Goal: Transaction & Acquisition: Purchase product/service

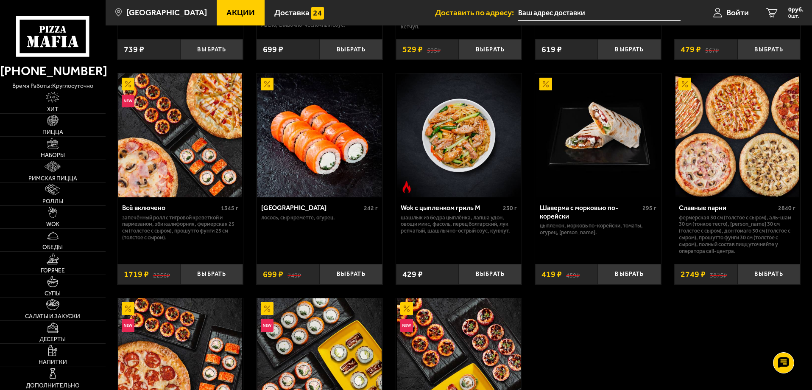
scroll to position [509, 0]
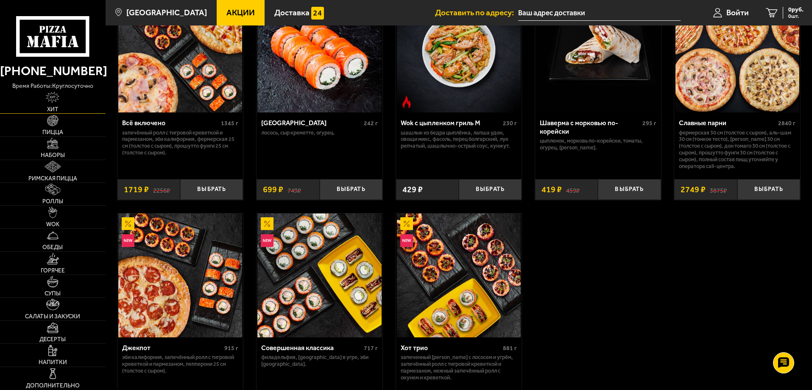
click at [59, 106] on link "Хит" at bounding box center [53, 102] width 106 height 22
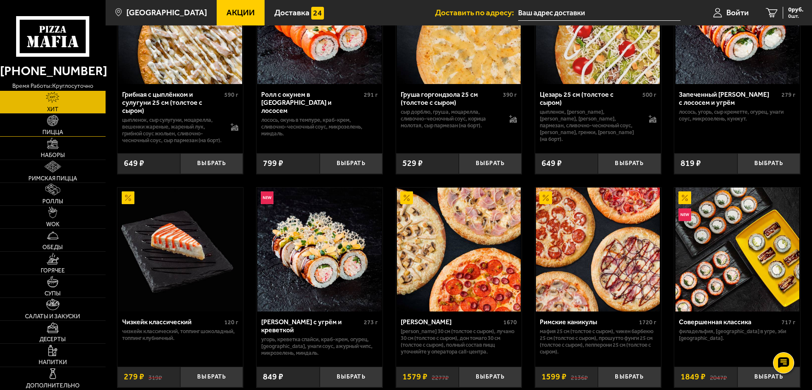
scroll to position [339, 0]
click at [61, 129] on span "Пицца" at bounding box center [52, 132] width 21 height 6
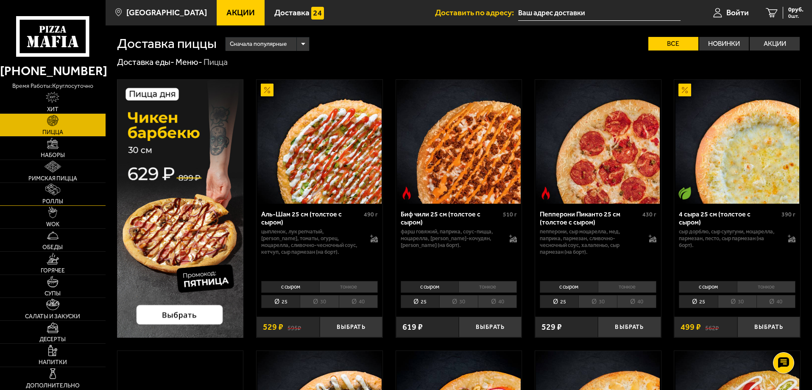
click at [64, 198] on link "Роллы" at bounding box center [53, 194] width 106 height 22
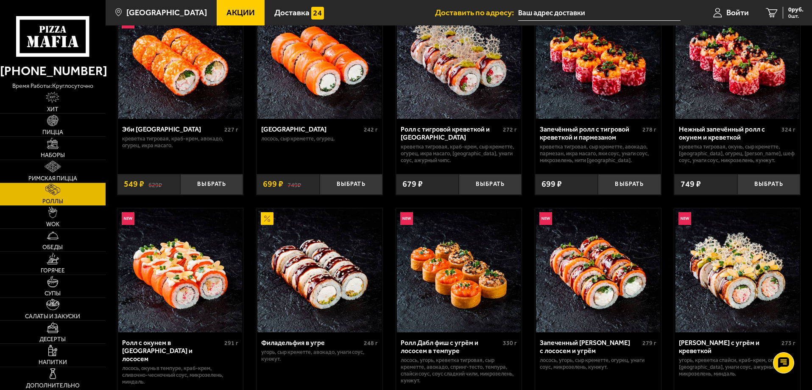
scroll to position [127, 0]
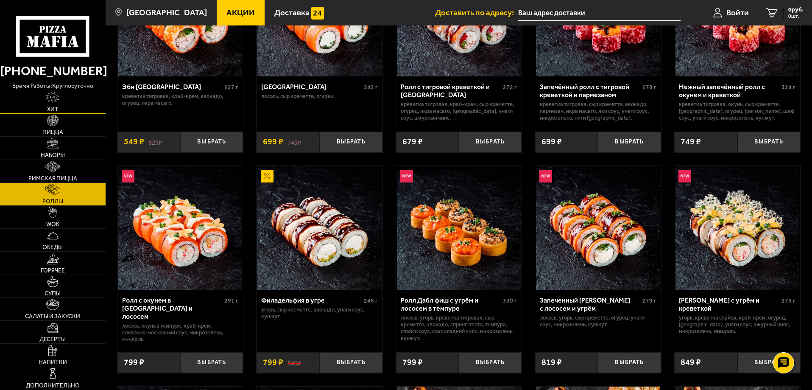
click at [73, 104] on link "Хит" at bounding box center [53, 102] width 106 height 22
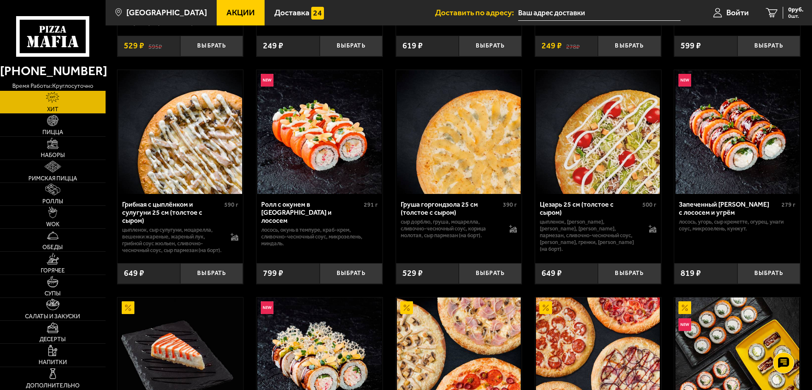
scroll to position [187, 0]
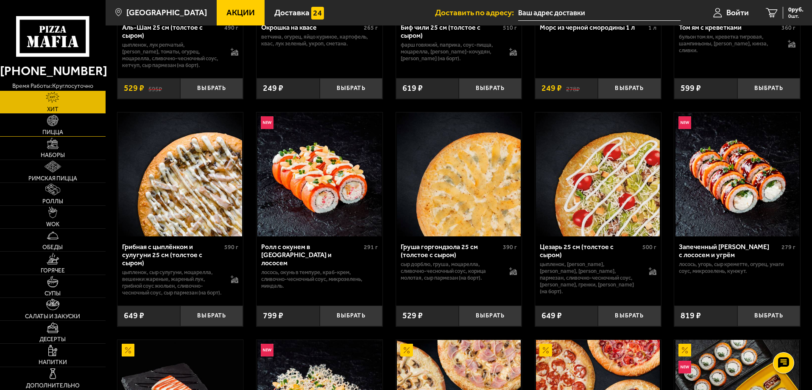
click at [47, 129] on span "Пицца" at bounding box center [52, 132] width 21 height 6
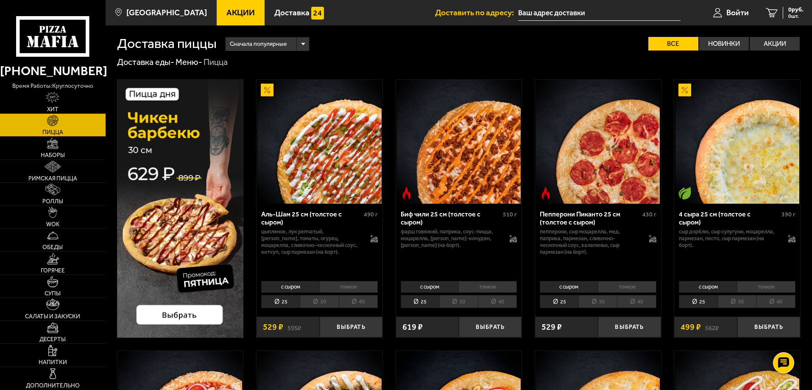
click at [603, 302] on li "30" at bounding box center [597, 301] width 39 height 13
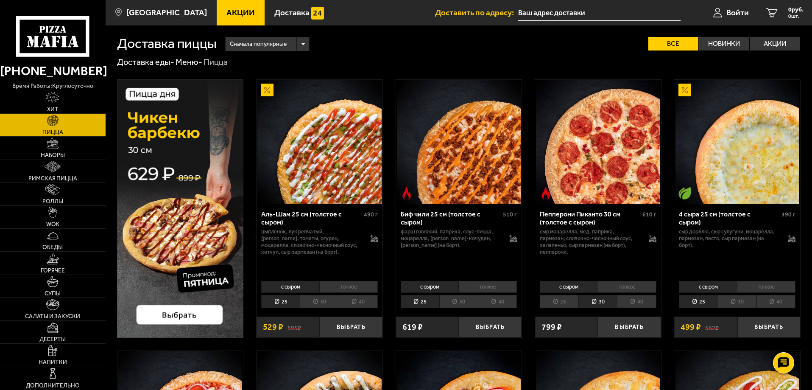
click at [626, 301] on li "40" at bounding box center [636, 301] width 39 height 13
click at [611, 299] on li "30" at bounding box center [597, 301] width 39 height 13
click at [639, 300] on li "40" at bounding box center [636, 301] width 39 height 13
click at [610, 298] on li "30" at bounding box center [597, 301] width 39 height 13
click at [628, 299] on li "40" at bounding box center [636, 301] width 39 height 13
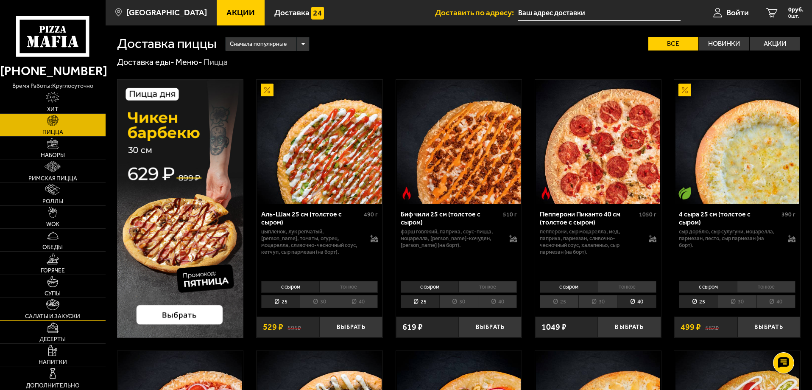
click at [51, 306] on img at bounding box center [52, 304] width 13 height 11
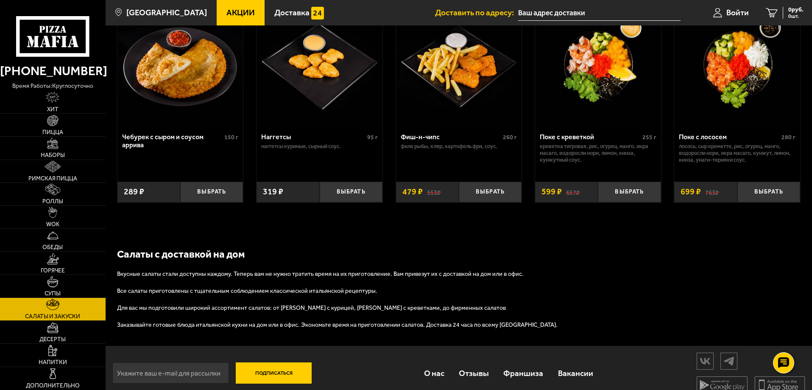
scroll to position [509, 0]
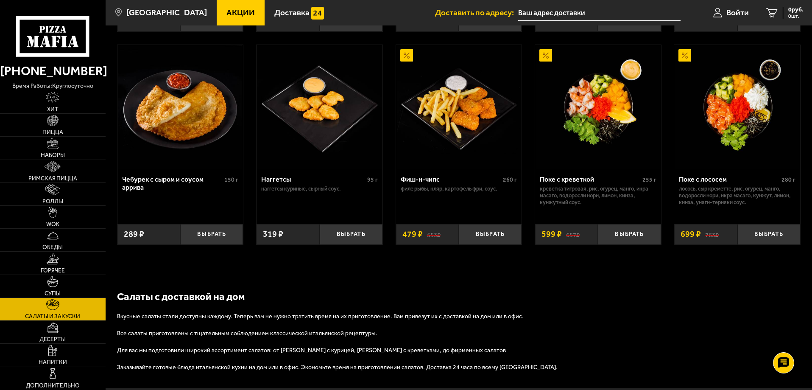
click at [668, 291] on div "Салаты с доставкой на дом Вкусные салаты стали доступны каждому. Теперь вам не …" at bounding box center [459, 330] width 707 height 115
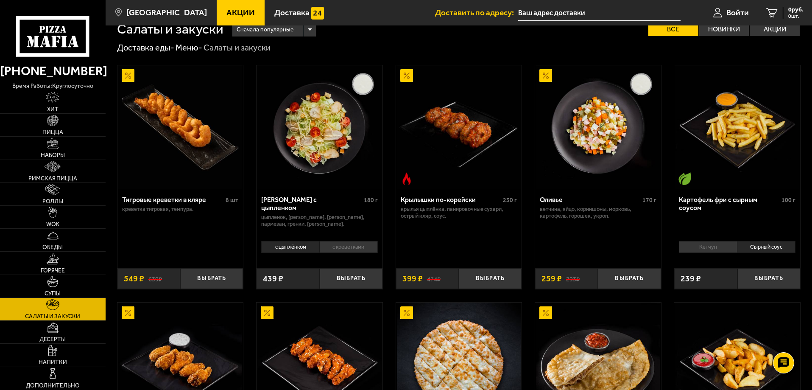
scroll to position [0, 0]
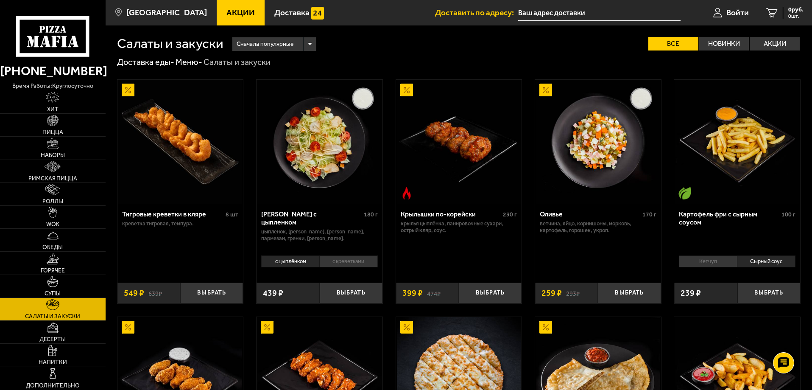
click at [42, 127] on link "Пицца" at bounding box center [53, 125] width 106 height 22
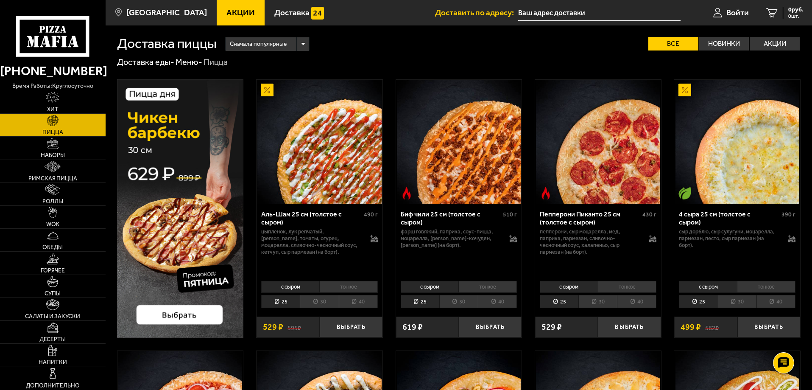
click at [631, 301] on li "40" at bounding box center [636, 301] width 39 height 13
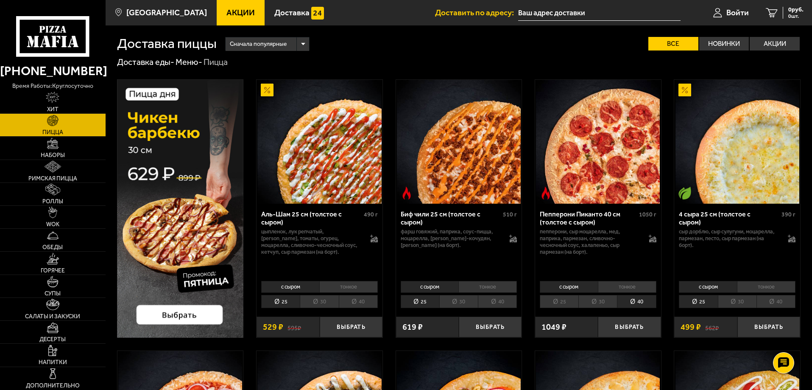
click at [625, 288] on li "тонкое" at bounding box center [627, 287] width 59 height 12
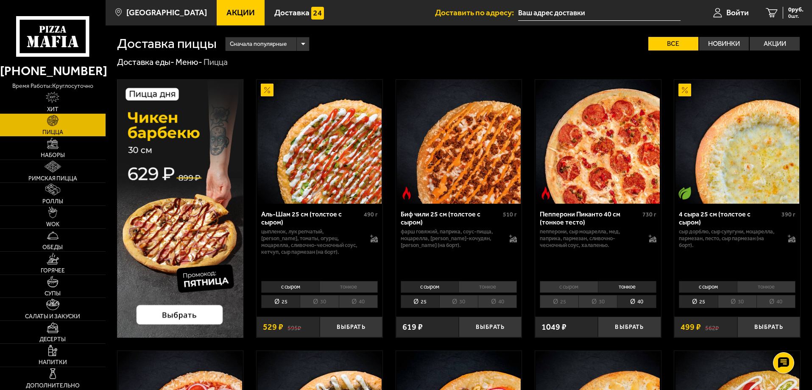
click at [587, 287] on li "с сыром" at bounding box center [569, 287] width 58 height 12
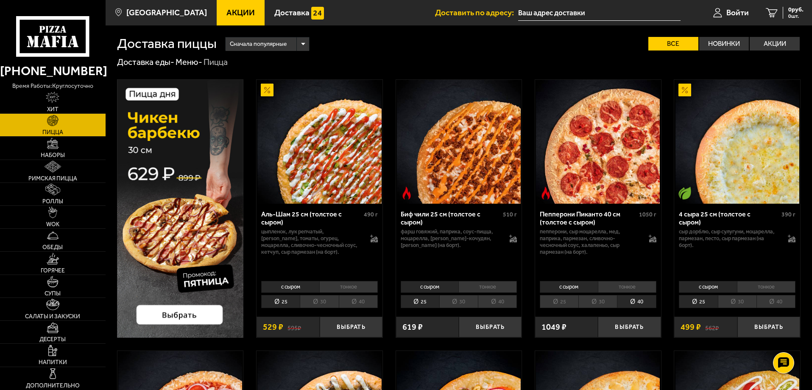
click at [616, 285] on li "тонкое" at bounding box center [627, 287] width 59 height 12
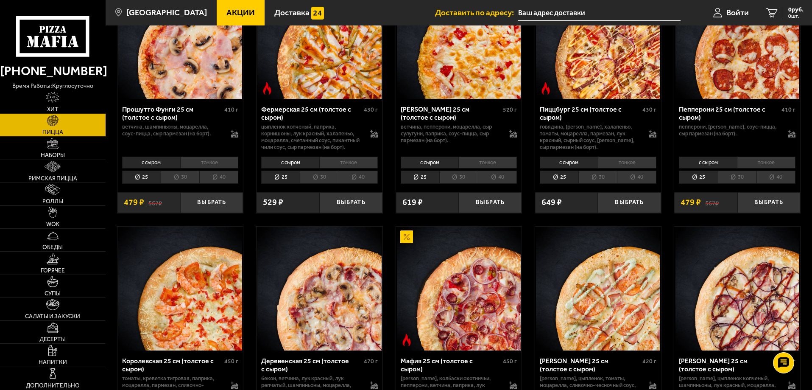
scroll to position [636, 0]
click at [59, 147] on link "Наборы" at bounding box center [53, 148] width 106 height 22
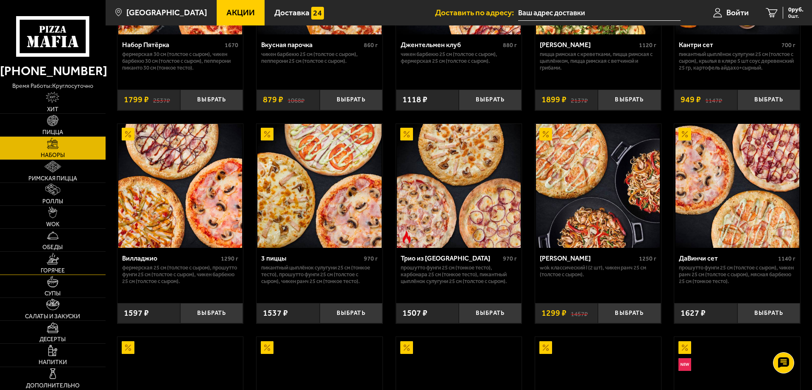
scroll to position [170, 0]
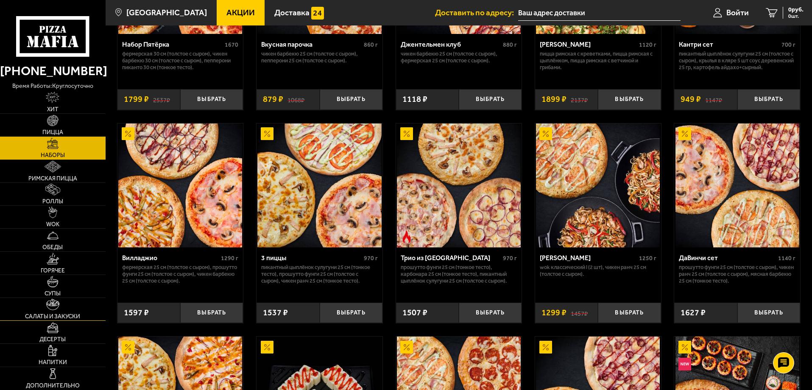
click at [57, 300] on img at bounding box center [52, 304] width 13 height 11
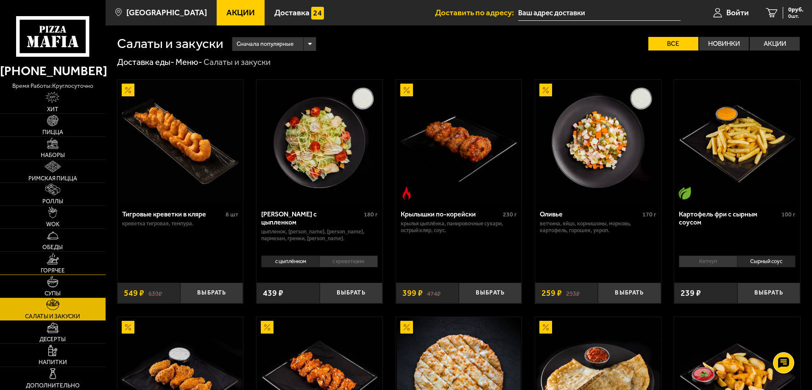
click at [56, 270] on span "Горячее" at bounding box center [53, 271] width 24 height 6
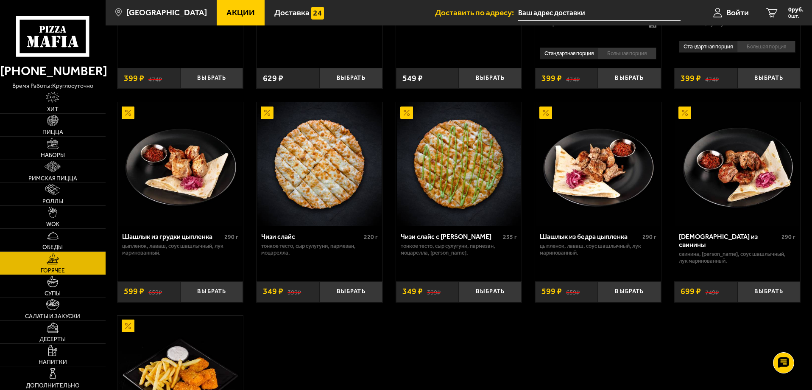
scroll to position [467, 0]
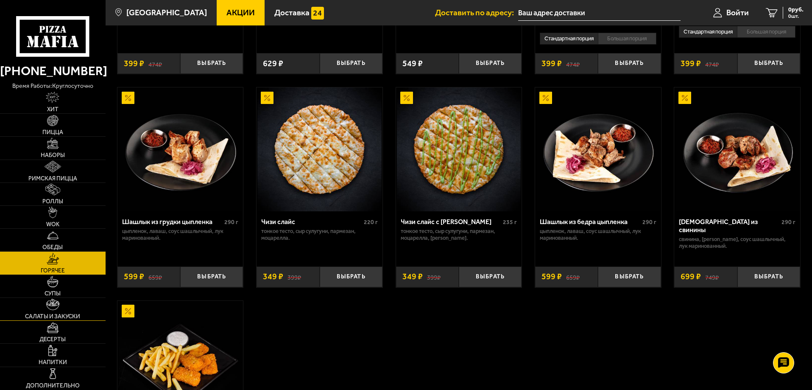
click at [64, 308] on link "Салаты и закуски" at bounding box center [53, 309] width 106 height 22
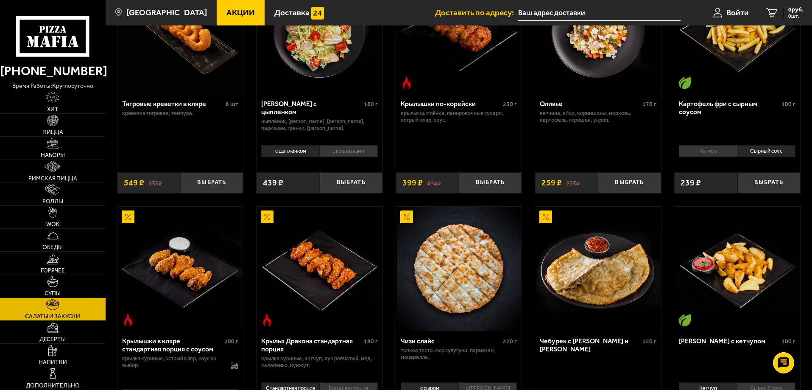
scroll to position [85, 0]
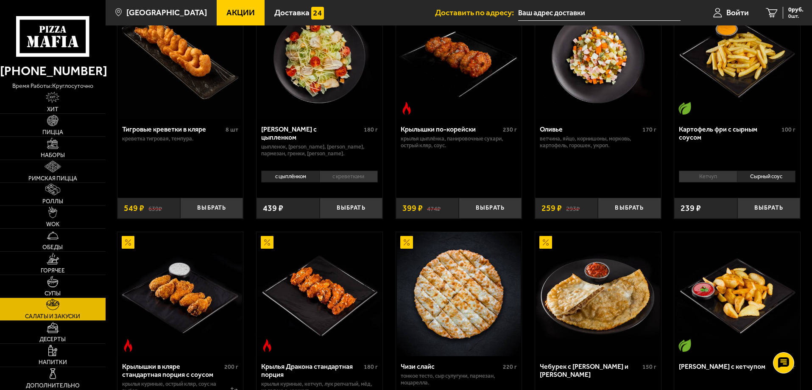
click at [710, 176] on li "Кетчуп" at bounding box center [708, 176] width 58 height 12
click at [771, 175] on li "Сырный соус" at bounding box center [766, 176] width 59 height 12
click at [711, 178] on li "Кетчуп" at bounding box center [708, 176] width 58 height 12
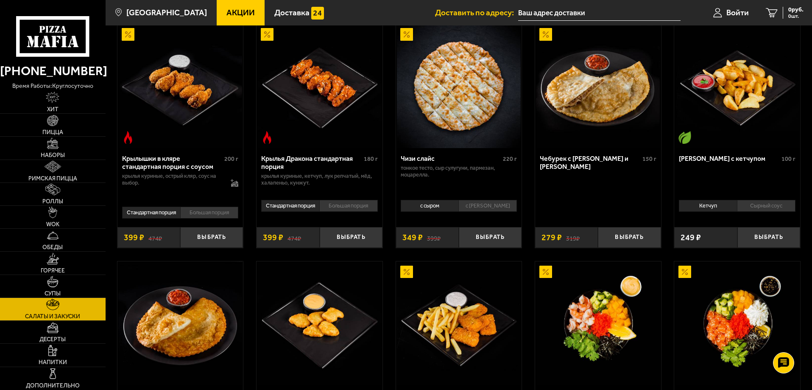
scroll to position [297, 0]
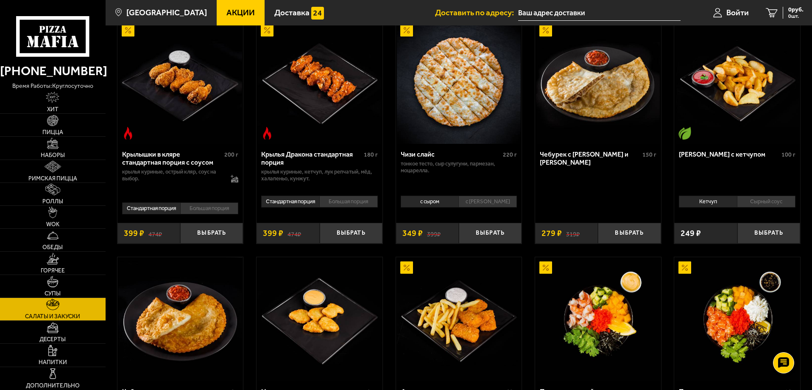
click at [762, 202] on li "Сырный соус" at bounding box center [766, 202] width 59 height 12
click at [720, 204] on li "Кетчуп" at bounding box center [708, 202] width 58 height 12
click at [765, 201] on li "Сырный соус" at bounding box center [766, 202] width 59 height 12
click at [667, 206] on div "Тигровые креветки в кляре 8 шт креветка тигровая, темпура. Выбрать 639 ₽ 549 ₽ …" at bounding box center [459, 120] width 707 height 698
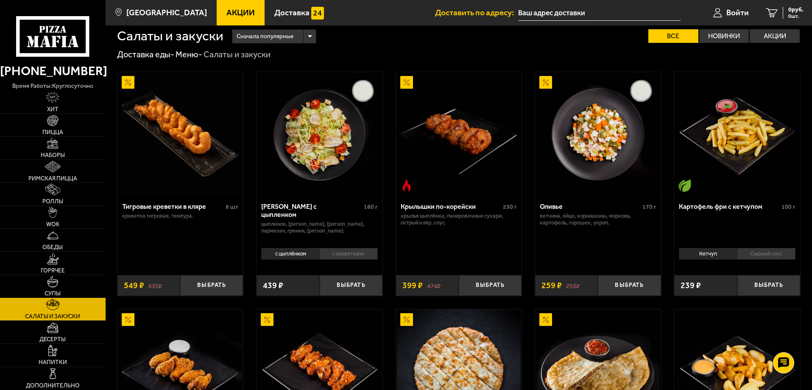
scroll to position [0, 0]
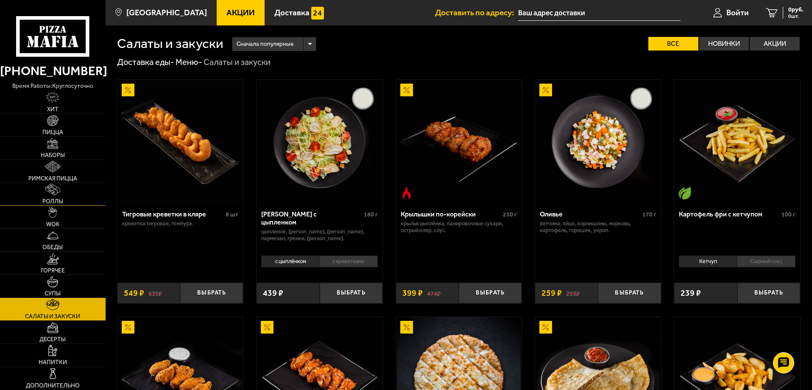
click at [59, 191] on img at bounding box center [52, 189] width 14 height 11
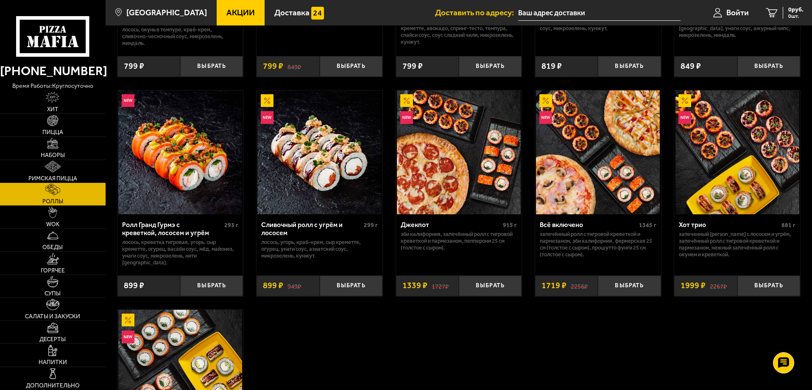
scroll to position [424, 0]
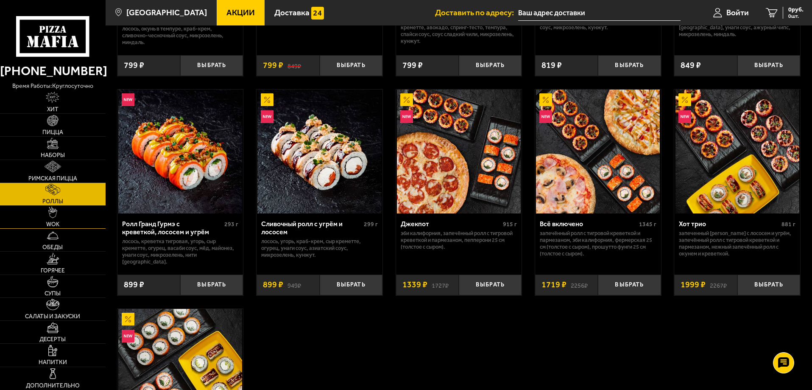
click at [57, 226] on span "WOK" at bounding box center [52, 224] width 13 height 6
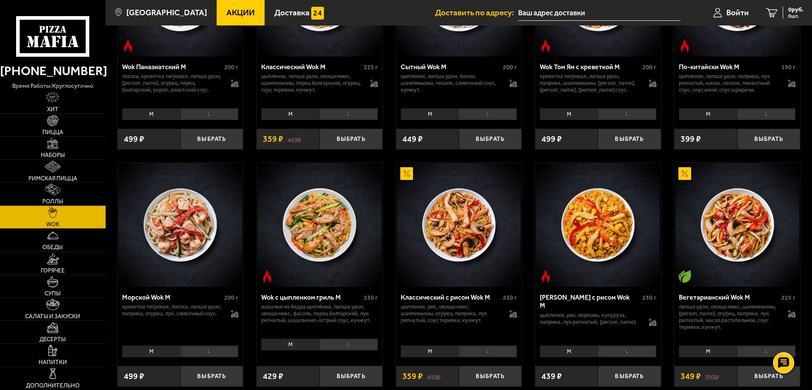
scroll to position [339, 0]
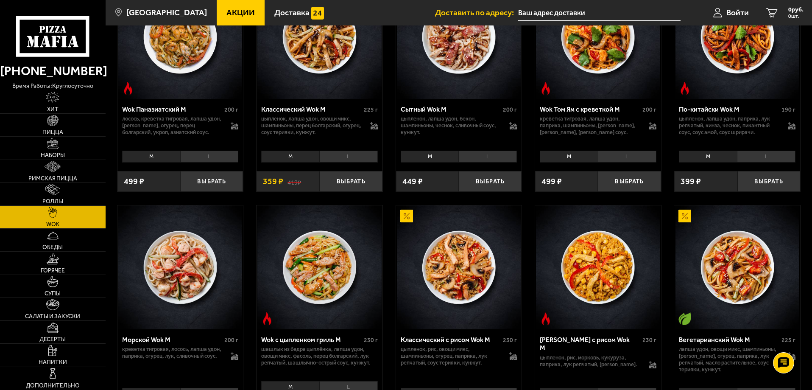
click at [778, 154] on li "L" at bounding box center [766, 157] width 59 height 12
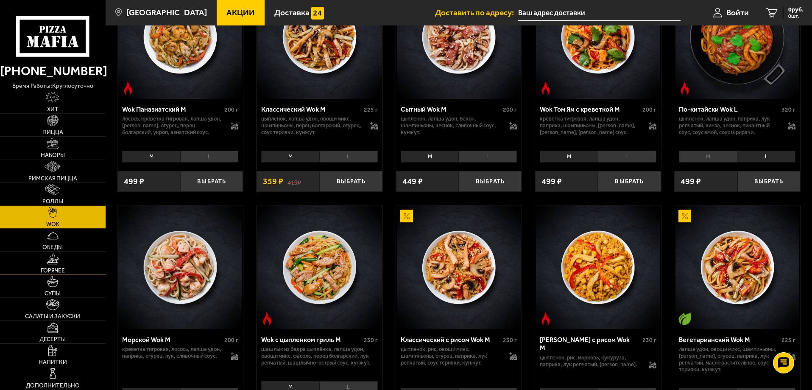
click at [57, 263] on img at bounding box center [53, 258] width 13 height 11
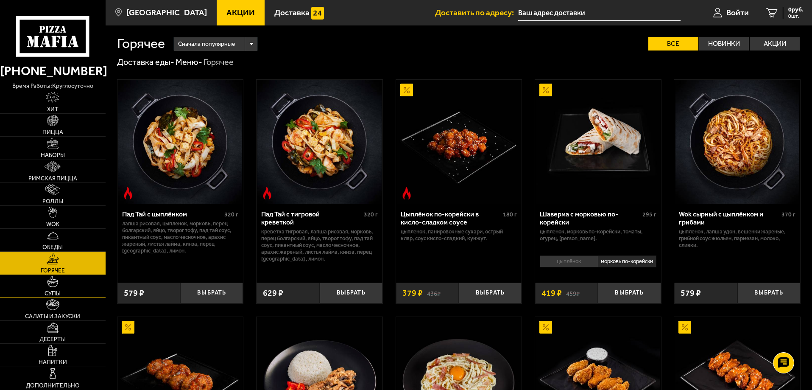
click at [61, 295] on link "Супы" at bounding box center [53, 286] width 106 height 22
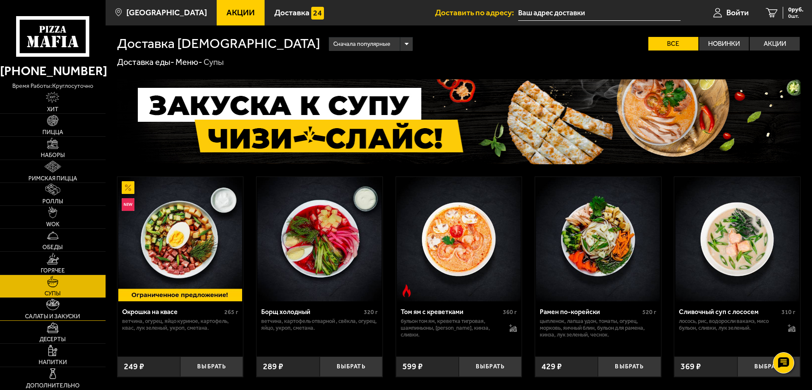
click at [65, 309] on link "Салаты и закуски" at bounding box center [53, 309] width 106 height 22
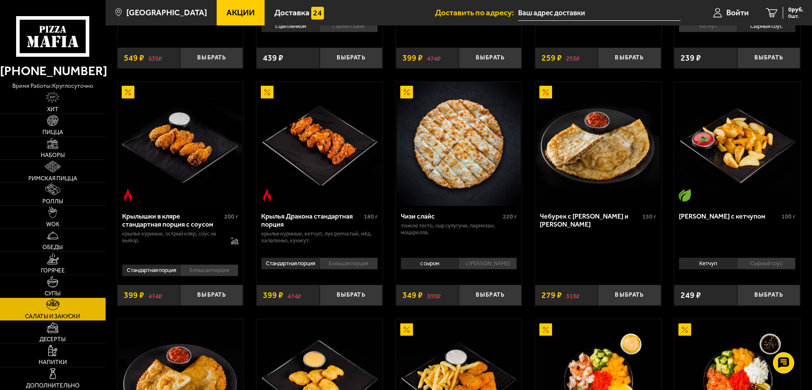
scroll to position [85, 0]
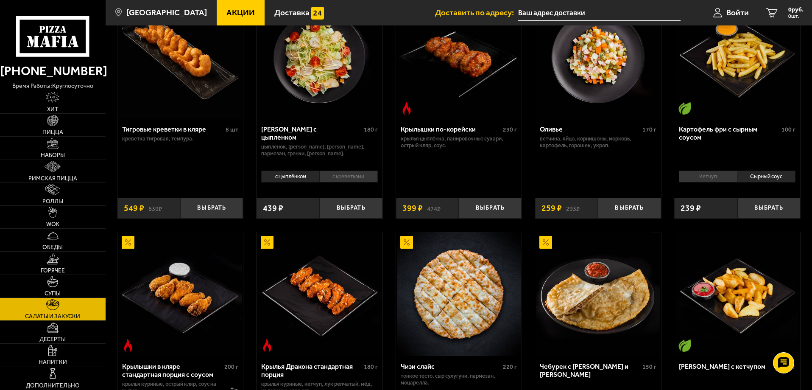
click at [694, 174] on li "Кетчуп" at bounding box center [708, 176] width 58 height 12
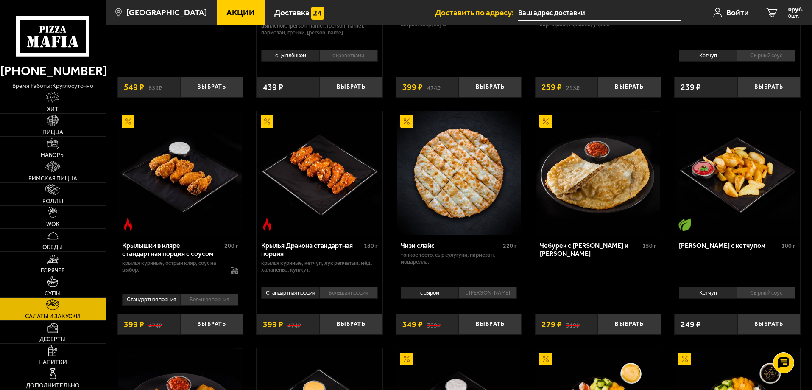
scroll to position [212, 0]
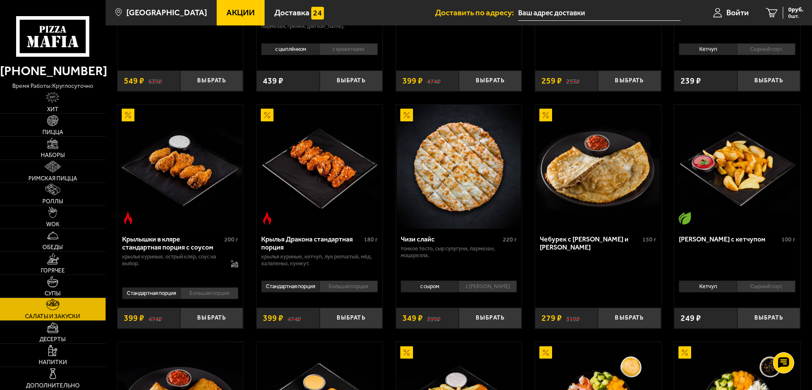
click at [671, 243] on div "Тигровые креветки в кляре 8 шт креветка тигровая, темпура. Выбрать 639 ₽ 549 ₽ …" at bounding box center [459, 205] width 707 height 698
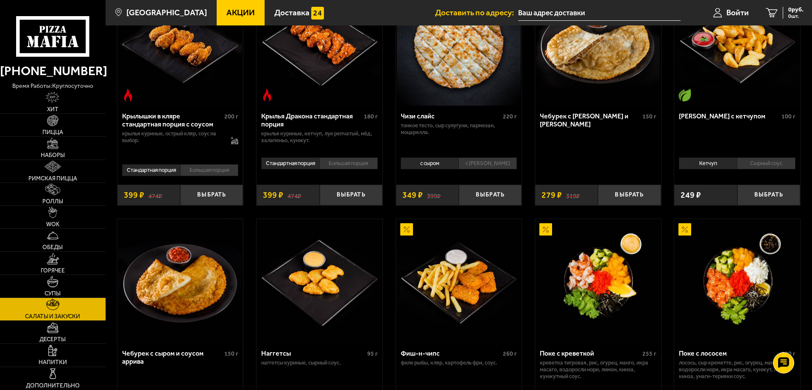
scroll to position [382, 0]
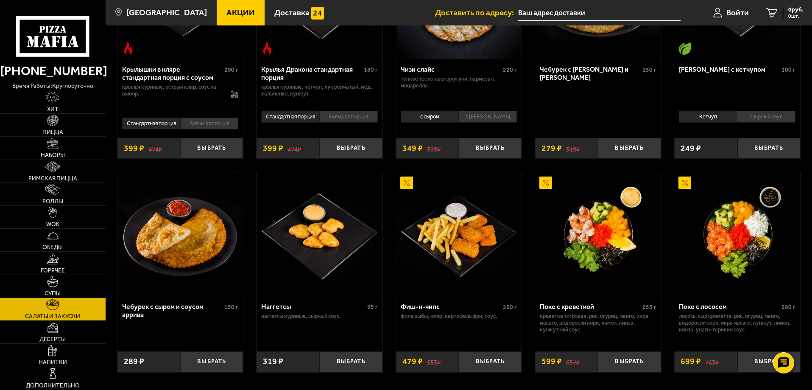
click at [665, 188] on div "Тигровые креветки в кляре 8 шт креветка тигровая, темпура. Выбрать 639 ₽ 549 ₽ …" at bounding box center [459, 35] width 707 height 698
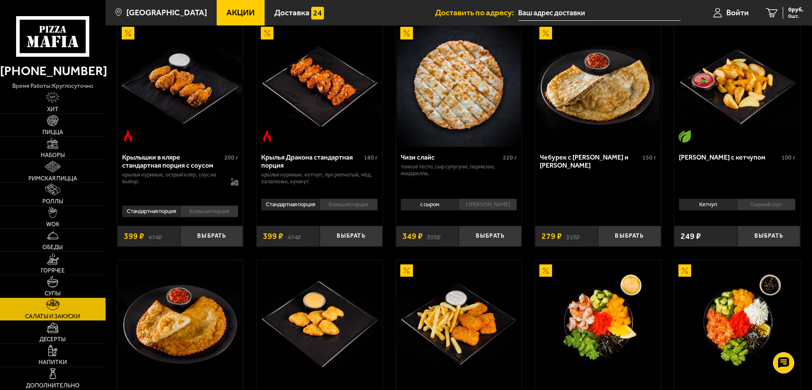
scroll to position [225, 0]
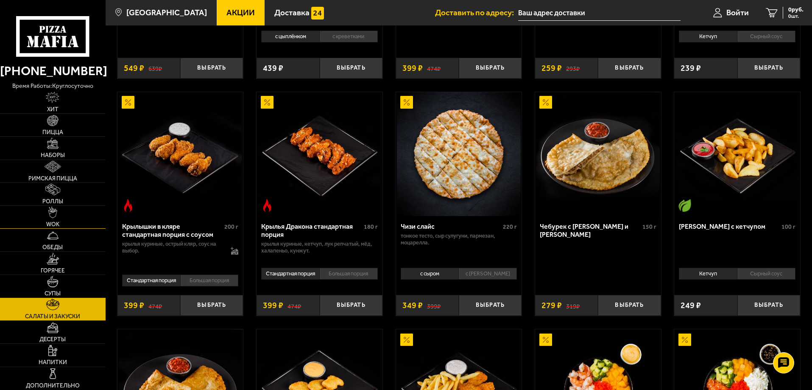
click at [50, 218] on img at bounding box center [52, 212] width 9 height 11
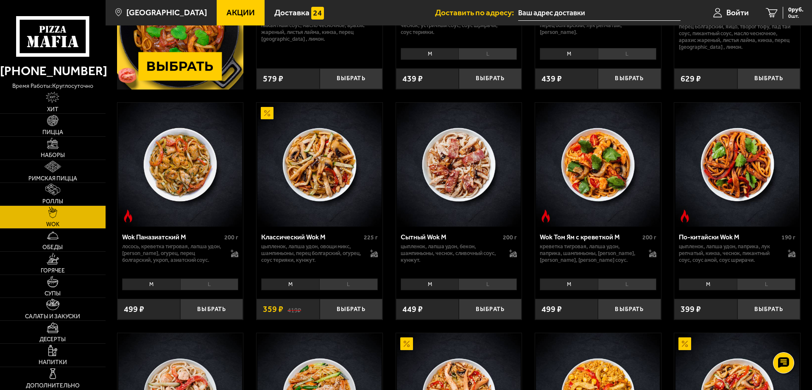
scroll to position [212, 0]
click at [770, 285] on li "L" at bounding box center [766, 284] width 59 height 12
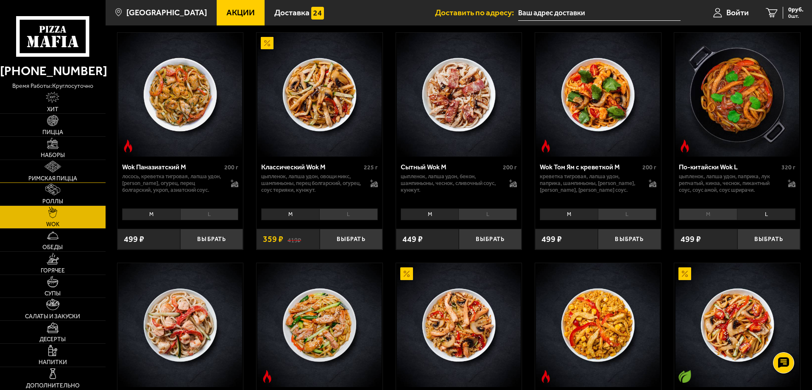
scroll to position [212, 0]
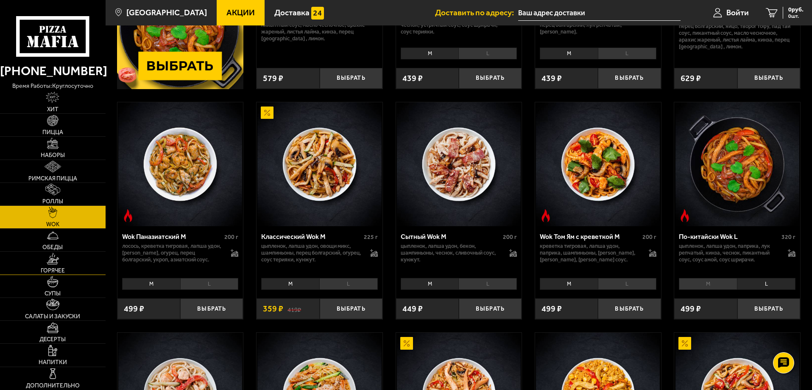
click at [56, 264] on img at bounding box center [53, 258] width 13 height 11
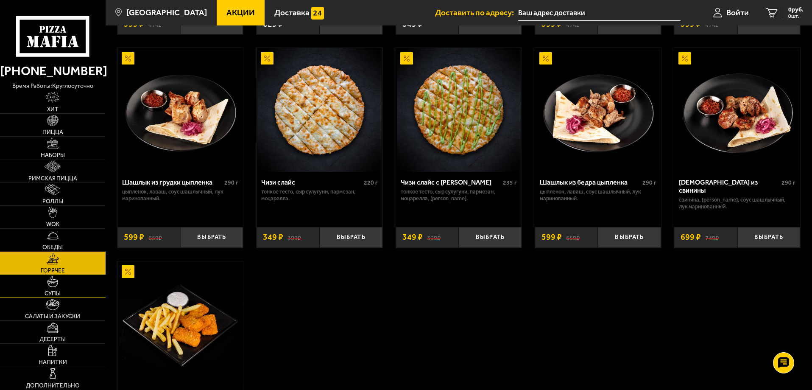
scroll to position [467, 0]
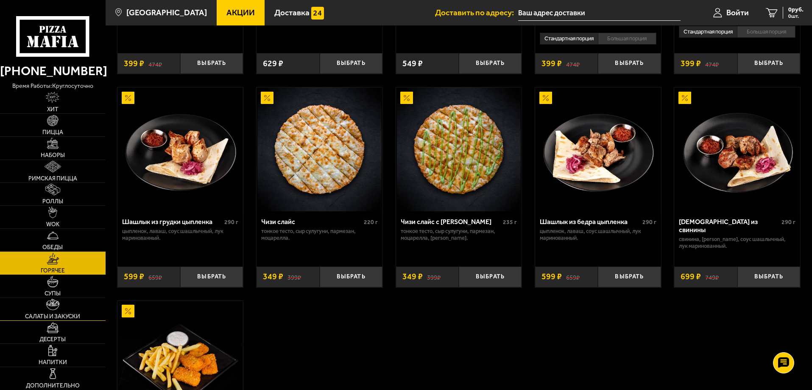
click at [64, 312] on link "Салаты и закуски" at bounding box center [53, 309] width 106 height 22
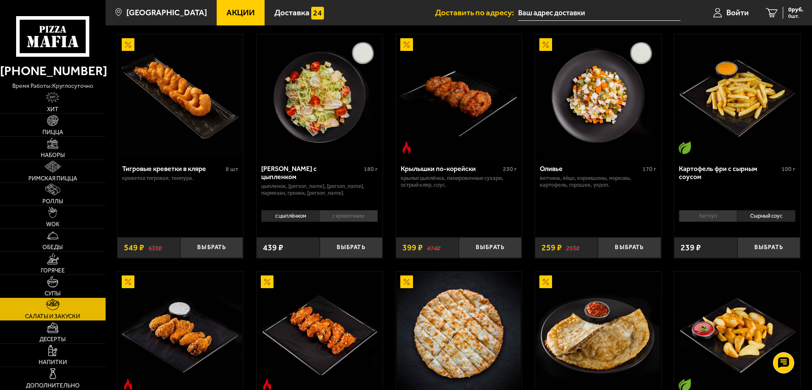
scroll to position [42, 0]
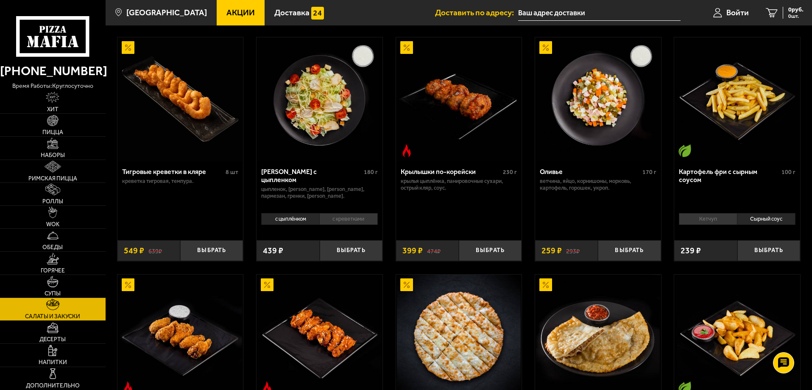
click at [706, 215] on li "Кетчуп" at bounding box center [708, 219] width 58 height 12
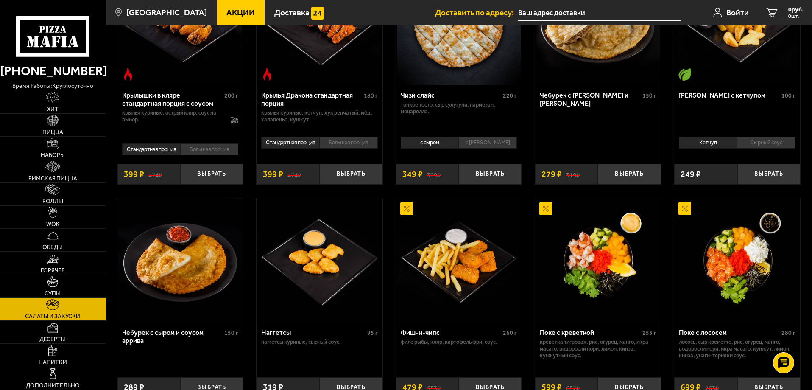
scroll to position [382, 0]
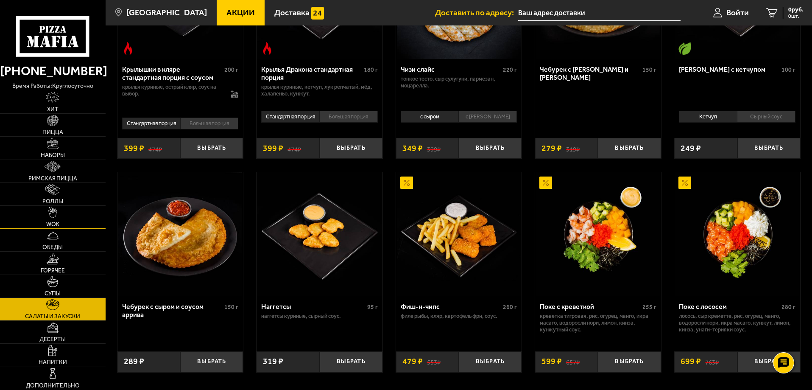
click at [66, 219] on link "WOK" at bounding box center [53, 217] width 106 height 22
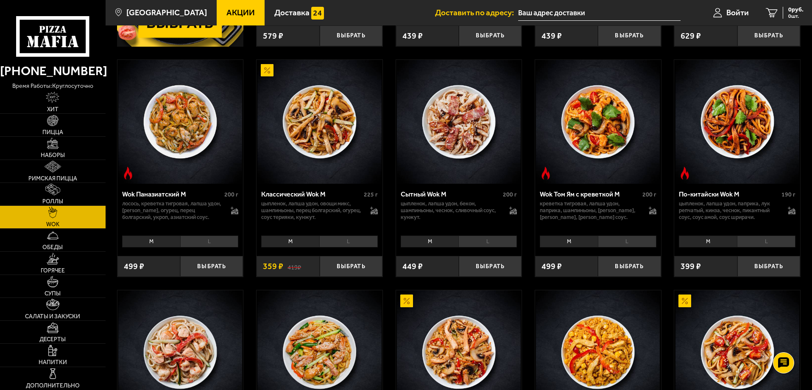
scroll to position [297, 0]
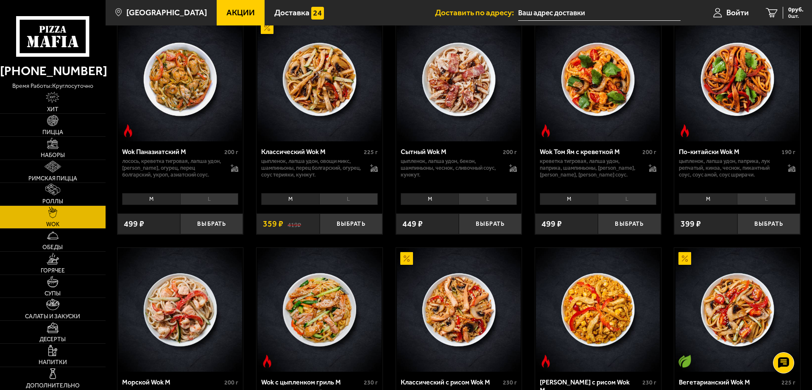
click at [747, 200] on li "L" at bounding box center [766, 199] width 59 height 12
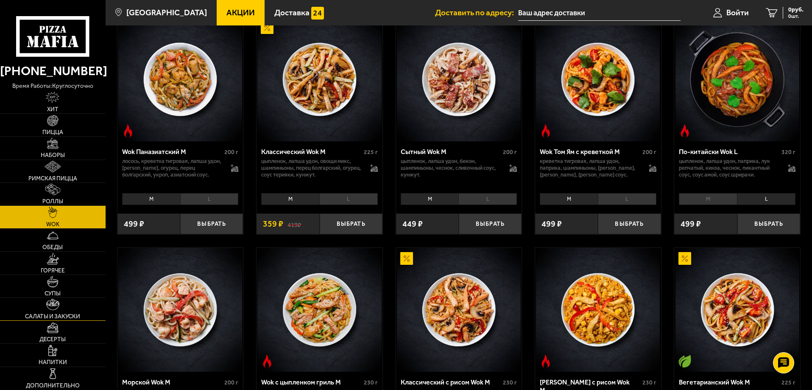
click at [51, 309] on img at bounding box center [52, 304] width 13 height 11
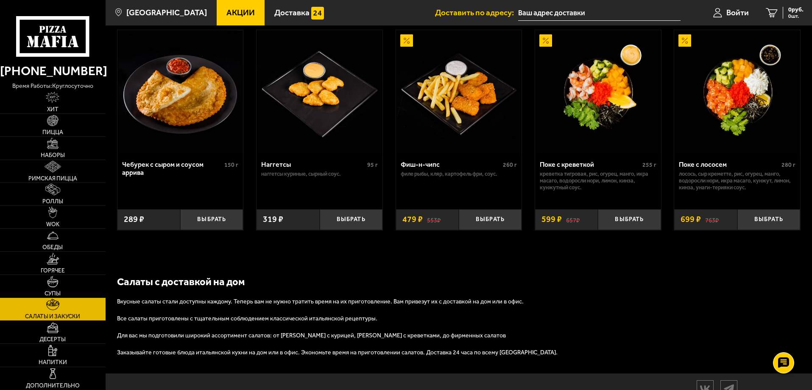
scroll to position [509, 0]
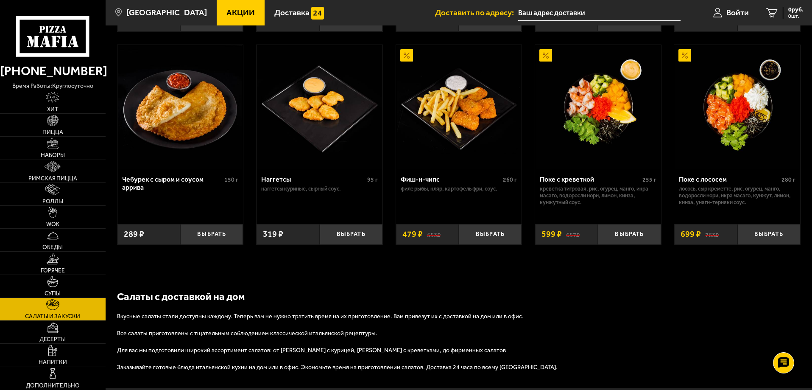
click at [732, 281] on div "Салаты с доставкой на дом Вкусные салаты стали доступны каждому. Теперь вам не …" at bounding box center [459, 330] width 707 height 115
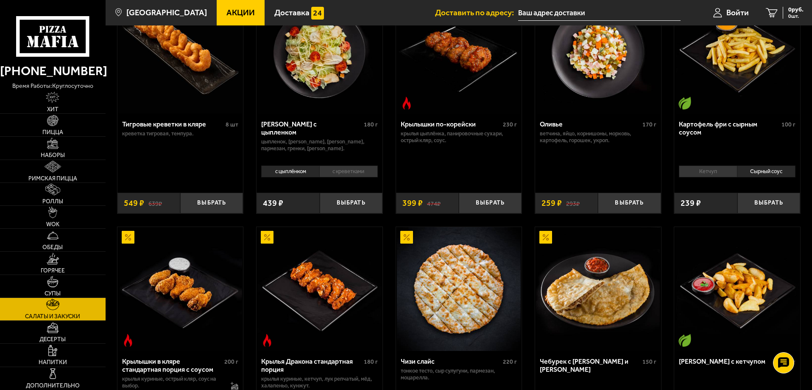
scroll to position [85, 0]
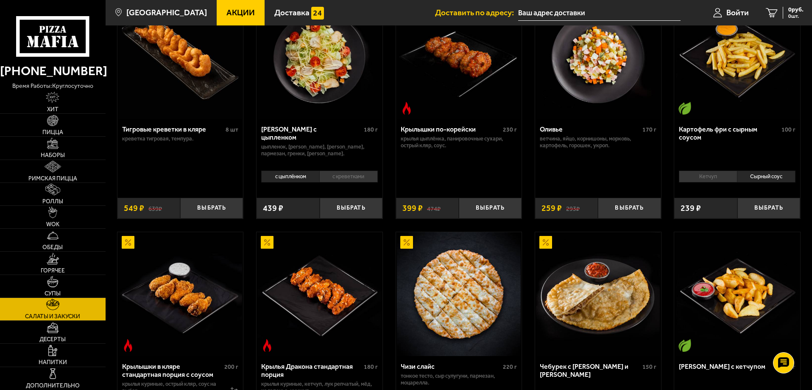
drag, startPoint x: 671, startPoint y: 212, endPoint x: 718, endPoint y: 216, distance: 48.1
click at [671, 212] on div "Тигровые креветки в кляре 8 шт креветка тигровая, темпура. Выбрать 639 ₽ 549 ₽ …" at bounding box center [459, 332] width 707 height 698
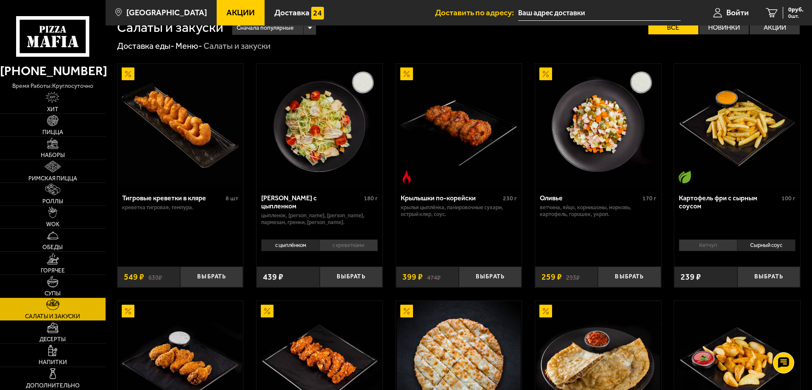
scroll to position [0, 0]
